Goal: Task Accomplishment & Management: Manage account settings

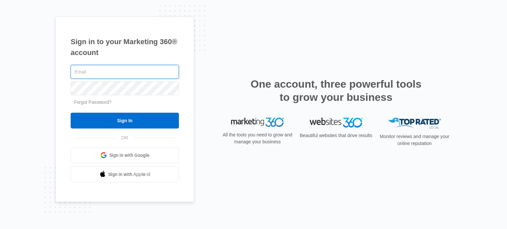
type input "[EMAIL_ADDRESS][DOMAIN_NAME]"
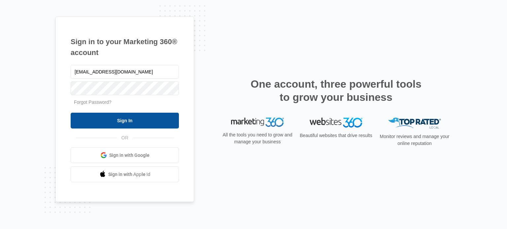
click at [119, 121] on input "Sign In" at bounding box center [125, 121] width 108 height 16
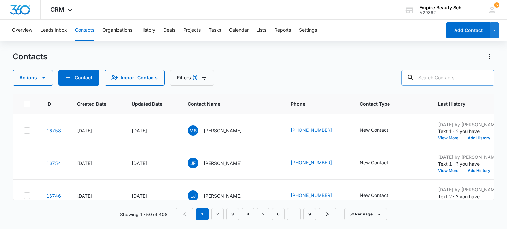
click at [434, 74] on input "text" at bounding box center [447, 78] width 93 height 16
type input "6307"
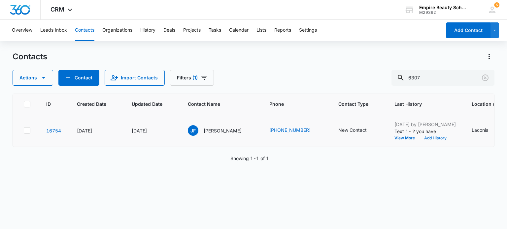
click at [423, 138] on button "Add History" at bounding box center [436, 138] width 32 height 4
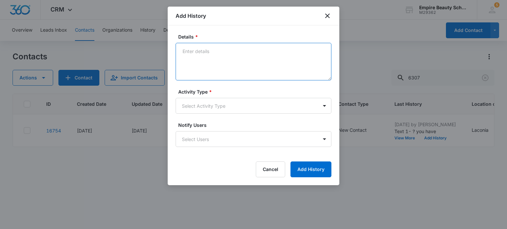
click at [181, 50] on textarea "Details *" at bounding box center [254, 62] width 156 height 38
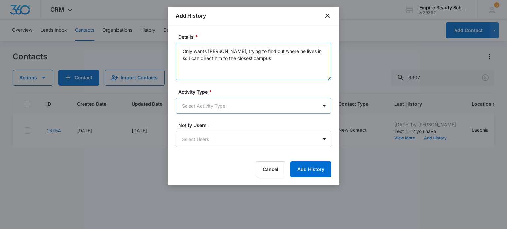
type textarea "Only wants [PERSON_NAME], trying to find out where he lives in so I can direct …"
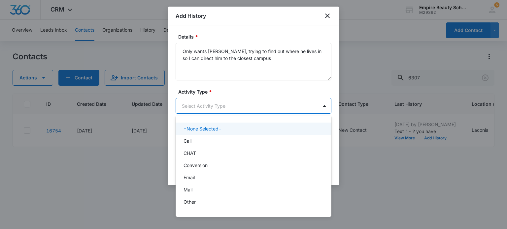
click at [257, 98] on body "CRM Apps Forms CRM Email Shop Payments POS Files Brand Settings Empire Beauty S…" at bounding box center [253, 114] width 507 height 229
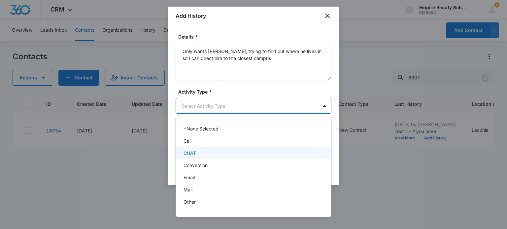
scroll to position [34, 0]
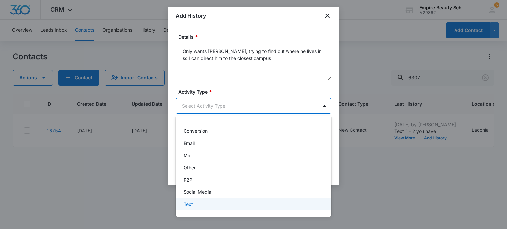
click at [196, 207] on div "Text" at bounding box center [253, 204] width 139 height 7
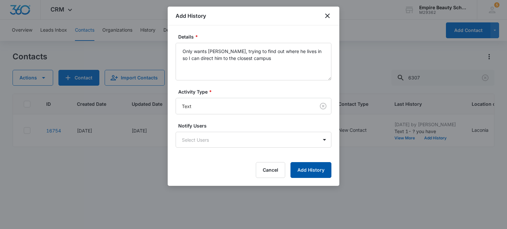
click at [318, 170] on button "Add History" at bounding box center [311, 170] width 41 height 16
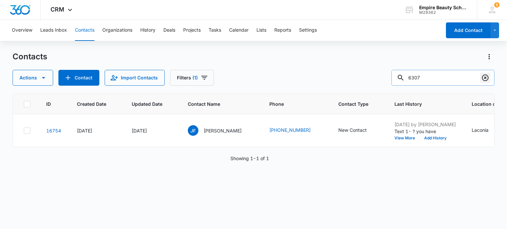
click at [485, 75] on icon "Clear" at bounding box center [485, 78] width 7 height 7
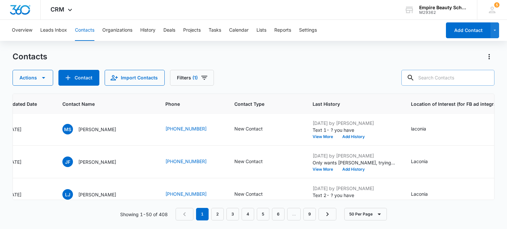
scroll to position [0, 125]
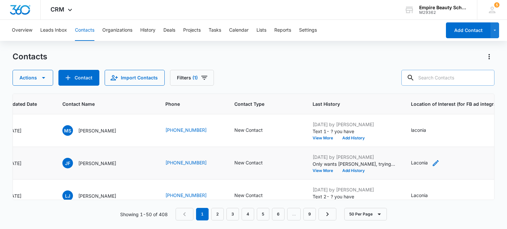
click at [413, 163] on div "Laconia" at bounding box center [419, 162] width 17 height 7
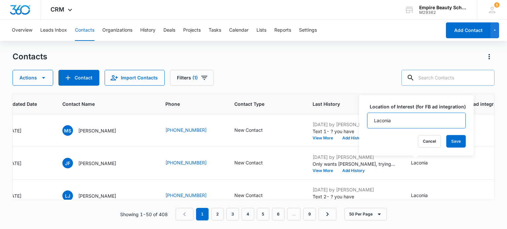
click at [422, 120] on input "Laconia" at bounding box center [416, 121] width 99 height 16
click at [409, 122] on input "Laconia" at bounding box center [416, 121] width 99 height 16
drag, startPoint x: 409, startPoint y: 122, endPoint x: 360, endPoint y: 120, distance: 49.6
click at [360, 120] on div "Location of Interest (for FB ad integration) Laconia Cancel Save" at bounding box center [416, 125] width 115 height 60
type input "Hooksett"
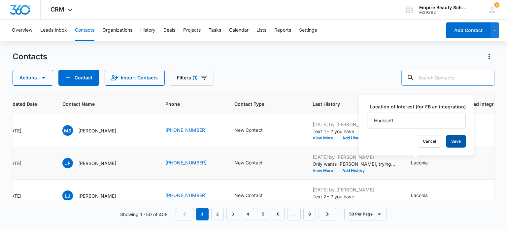
click at [452, 139] on button "Save" at bounding box center [455, 141] width 19 height 13
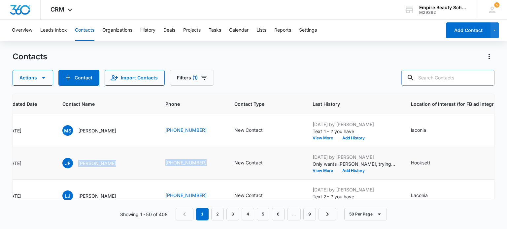
click at [215, 169] on tr "16754 [DATE] [DATE] JF [PERSON_NAME] [PHONE_NUMBER] New Contact [DATE] by [PERS…" at bounding box center [344, 163] width 915 height 33
copy tr "[PERSON_NAME] [PHONE_NUMBER]"
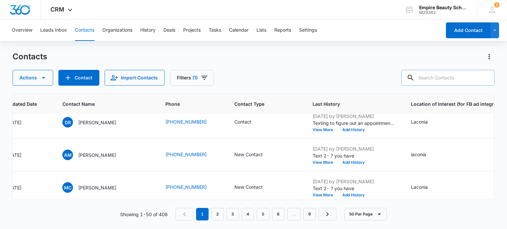
scroll to position [132, 125]
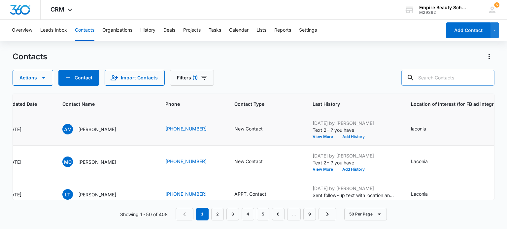
click at [341, 137] on button "Add History" at bounding box center [354, 137] width 32 height 4
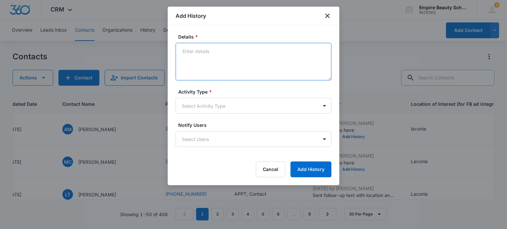
click at [213, 62] on textarea "Details *" at bounding box center [254, 62] width 156 height 38
type textarea "Wants barbering asked if she would consider cos or est"
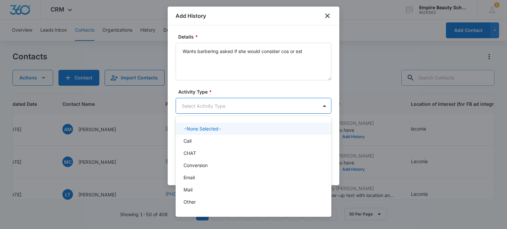
click at [235, 107] on body "CRM Apps Forms CRM Email Shop Payments POS Files Brand Settings Empire Beauty S…" at bounding box center [253, 114] width 507 height 229
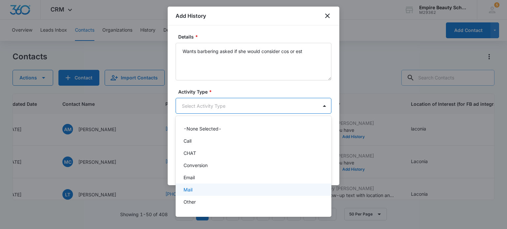
scroll to position [34, 0]
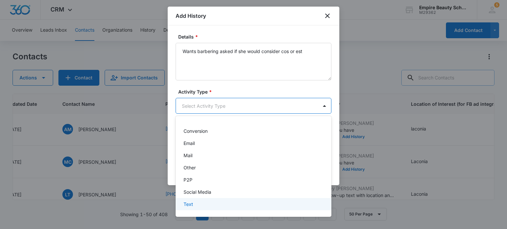
click at [194, 205] on div "Text" at bounding box center [253, 204] width 139 height 7
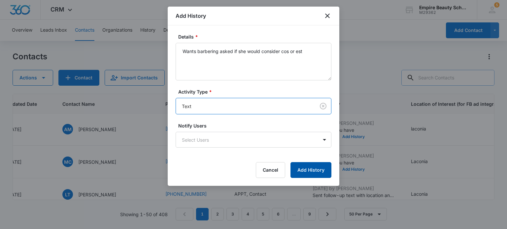
click at [306, 170] on button "Add History" at bounding box center [311, 170] width 41 height 16
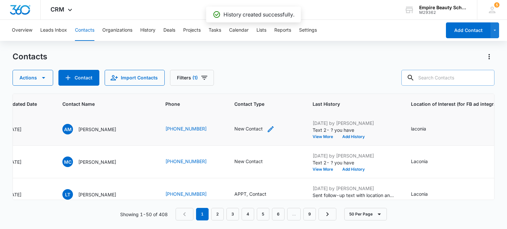
click at [246, 130] on div "New Contact" at bounding box center [248, 128] width 28 height 7
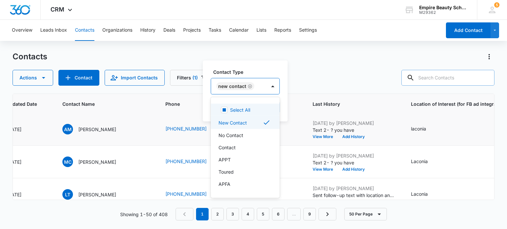
click at [261, 86] on div "New Contact" at bounding box center [238, 87] width 55 height 16
click at [235, 145] on p "Contact" at bounding box center [227, 147] width 17 height 7
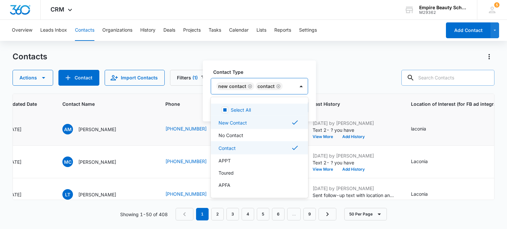
click at [285, 89] on div "New Contact Contact" at bounding box center [253, 87] width 84 height 16
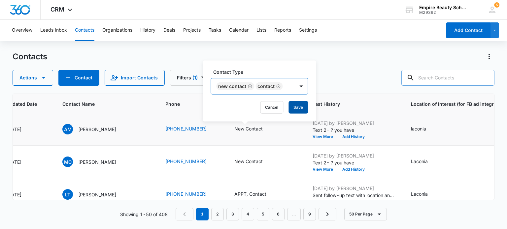
click at [293, 107] on button "Save" at bounding box center [298, 107] width 19 height 13
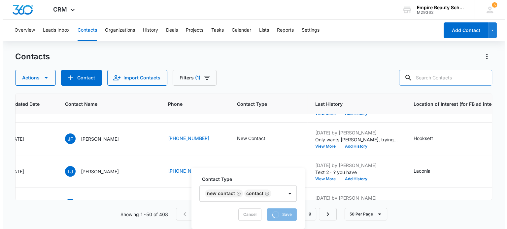
scroll to position [0, 125]
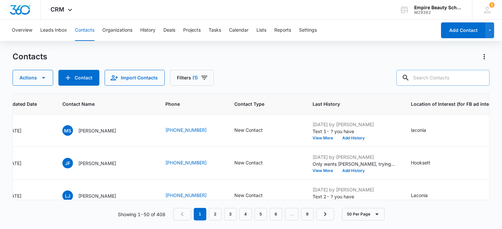
click at [268, 162] on icon "Contact Type - New Contact - Select to Edit Field" at bounding box center [271, 163] width 6 height 6
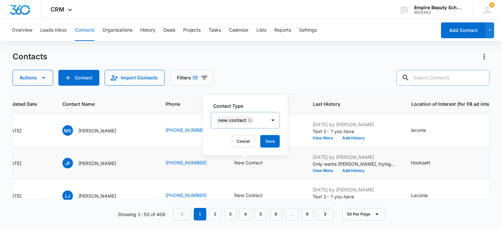
click at [260, 121] on div "New Contact" at bounding box center [238, 121] width 55 height 16
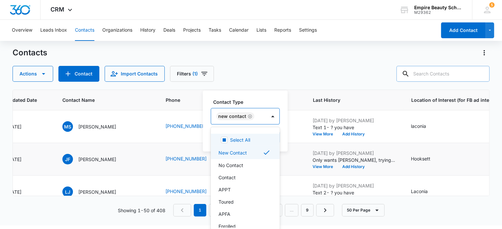
scroll to position [5, 0]
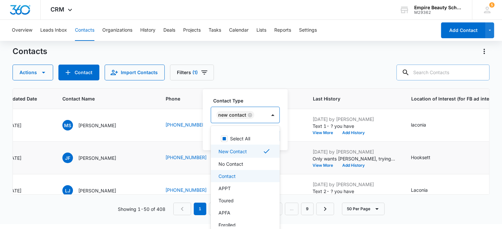
click at [230, 175] on p "Contact" at bounding box center [227, 176] width 17 height 7
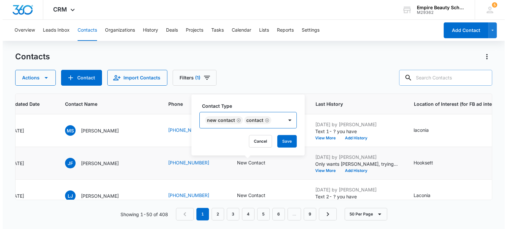
scroll to position [0, 0]
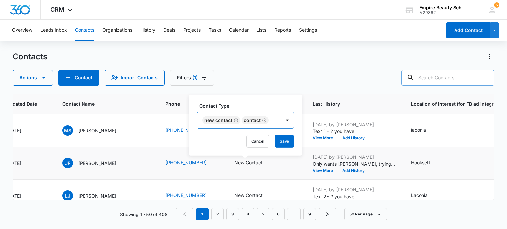
click at [289, 115] on div "New Contact Contact" at bounding box center [245, 120] width 97 height 17
click at [281, 141] on button "Save" at bounding box center [284, 141] width 19 height 13
